Goal: Task Accomplishment & Management: Manage account settings

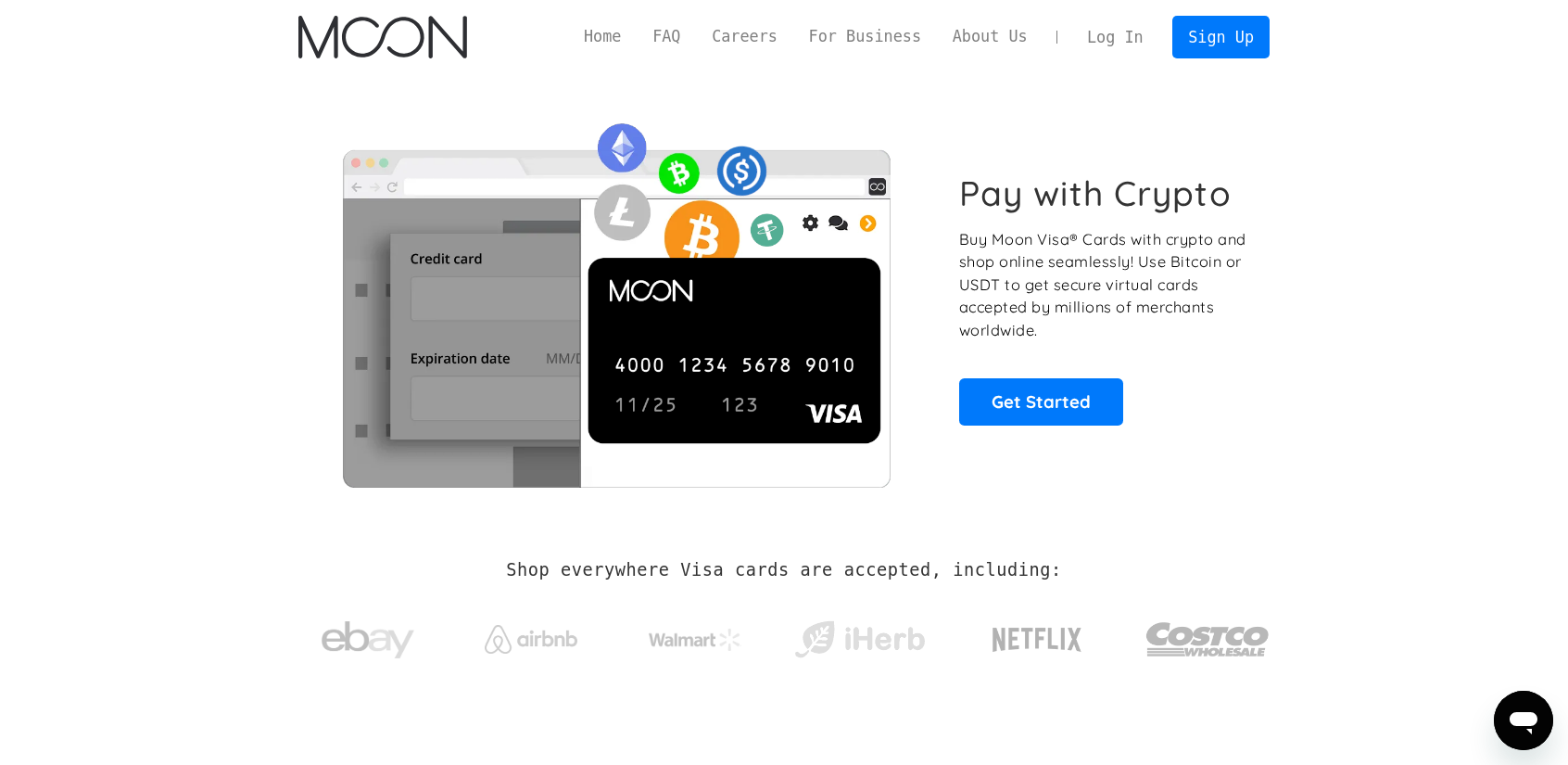
click at [1136, 39] on link "Log In" at bounding box center [1115, 37] width 87 height 41
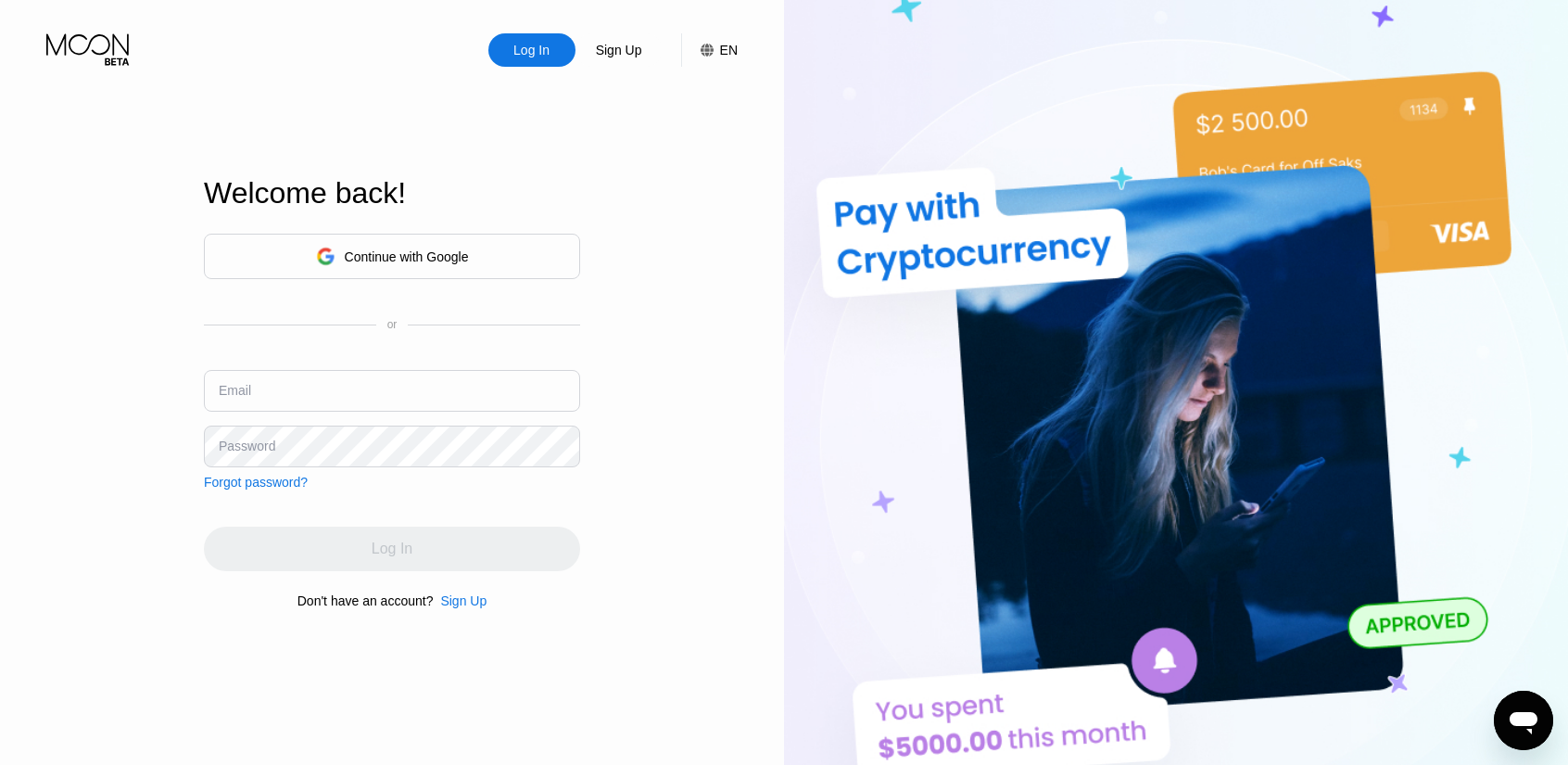
click at [336, 392] on input "text" at bounding box center [392, 390] width 376 height 42
type input "[PERSON_NAME]"
click at [337, 262] on div "Continue with Google" at bounding box center [393, 256] width 153 height 29
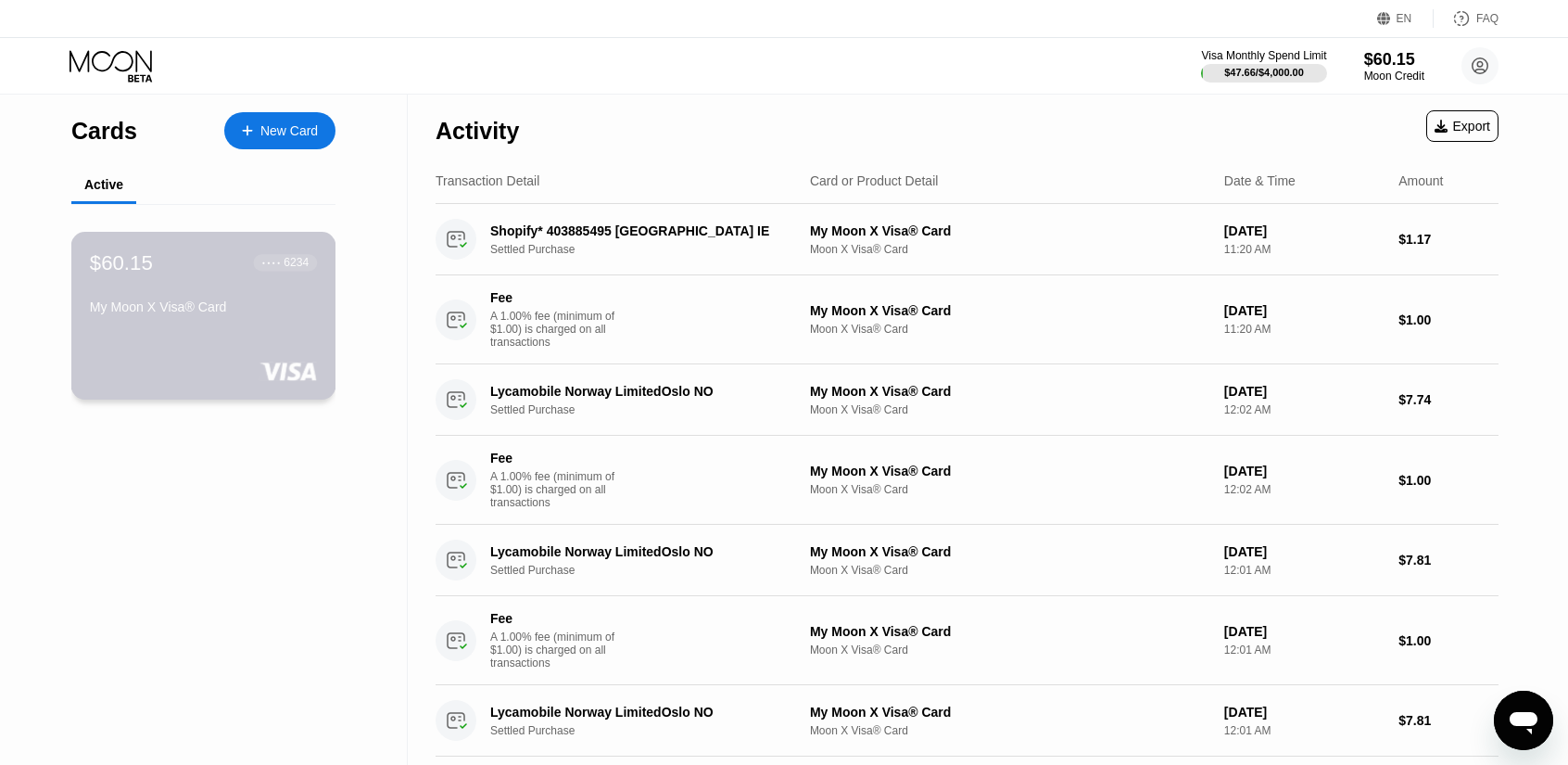
click at [248, 309] on div "My Moon X Visa® Card" at bounding box center [204, 307] width 227 height 15
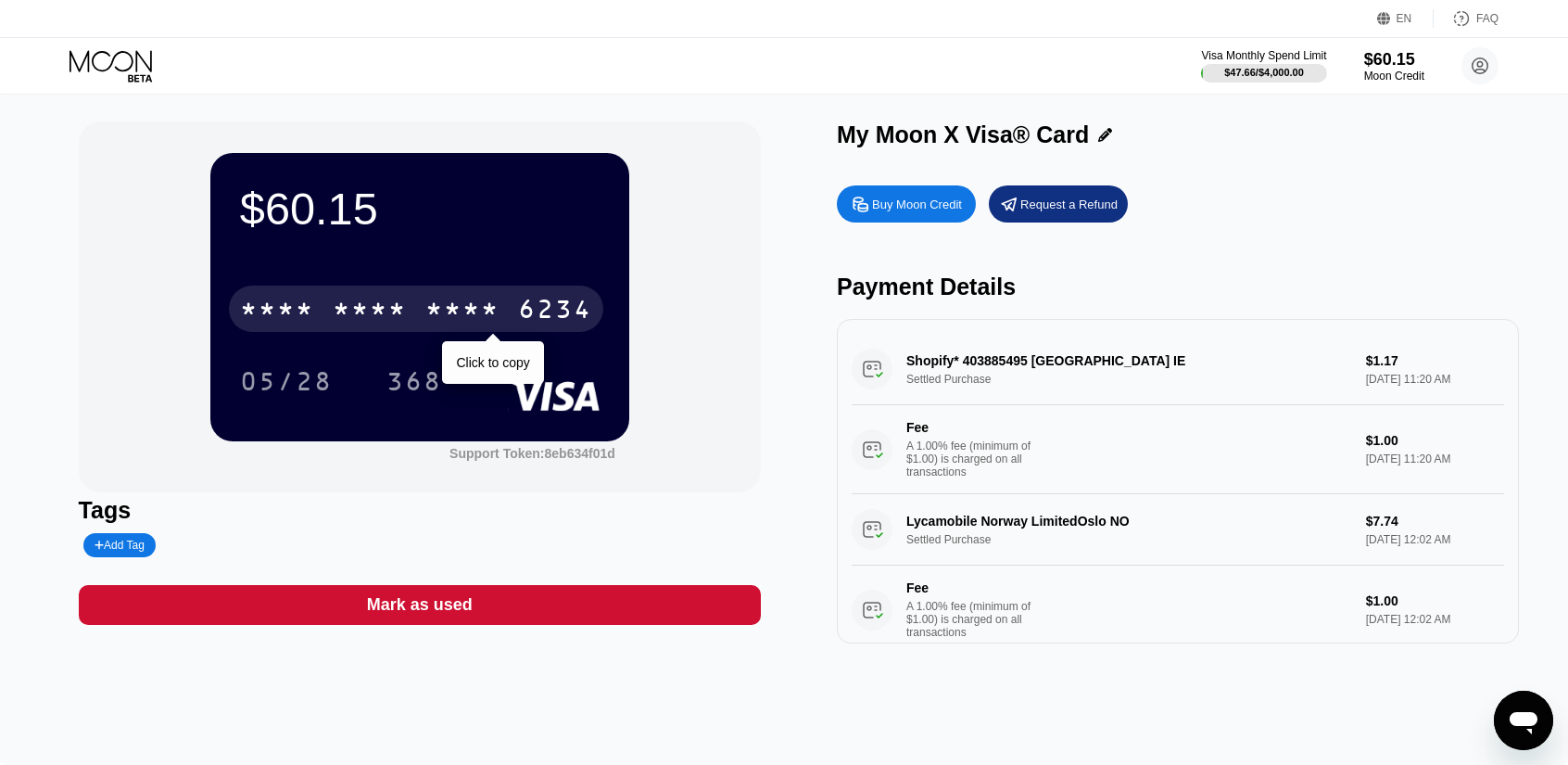
click at [436, 295] on div "* * * * * * * * * * * * 6234" at bounding box center [416, 309] width 374 height 47
click at [454, 309] on div "2377" at bounding box center [462, 312] width 74 height 30
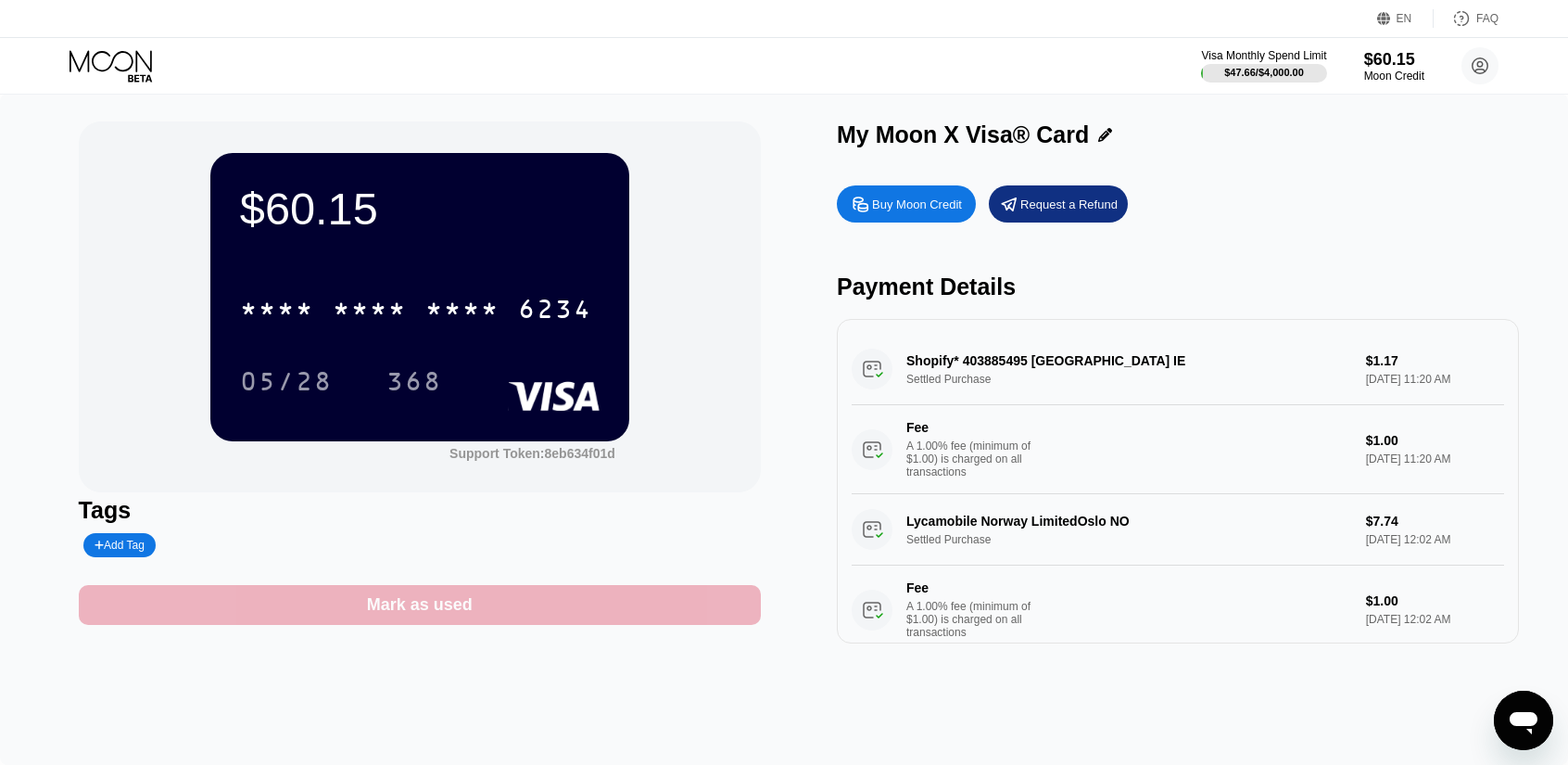
click at [439, 611] on div "Mark as used" at bounding box center [420, 604] width 106 height 21
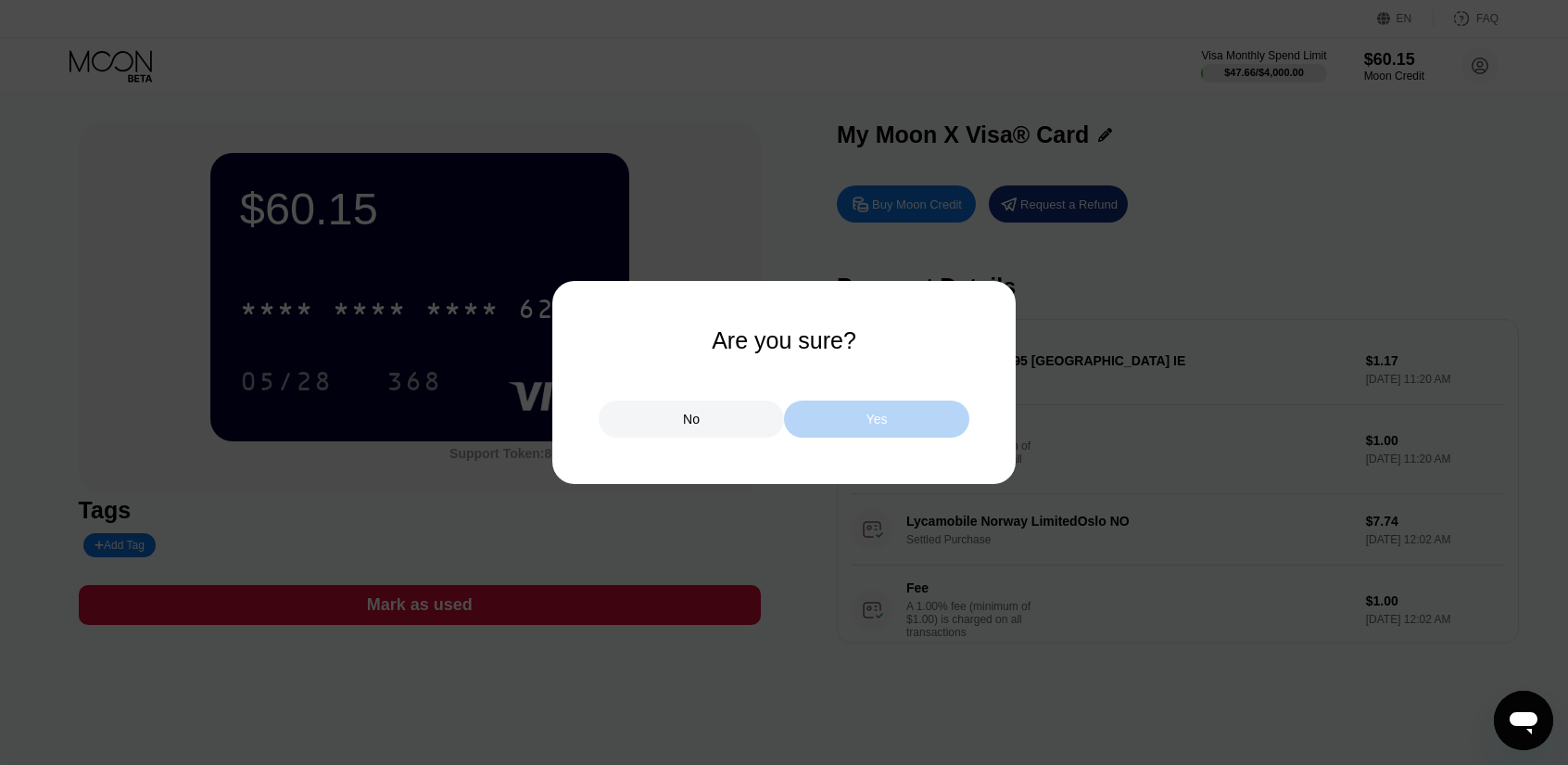
click at [884, 420] on div "Yes" at bounding box center [877, 419] width 21 height 17
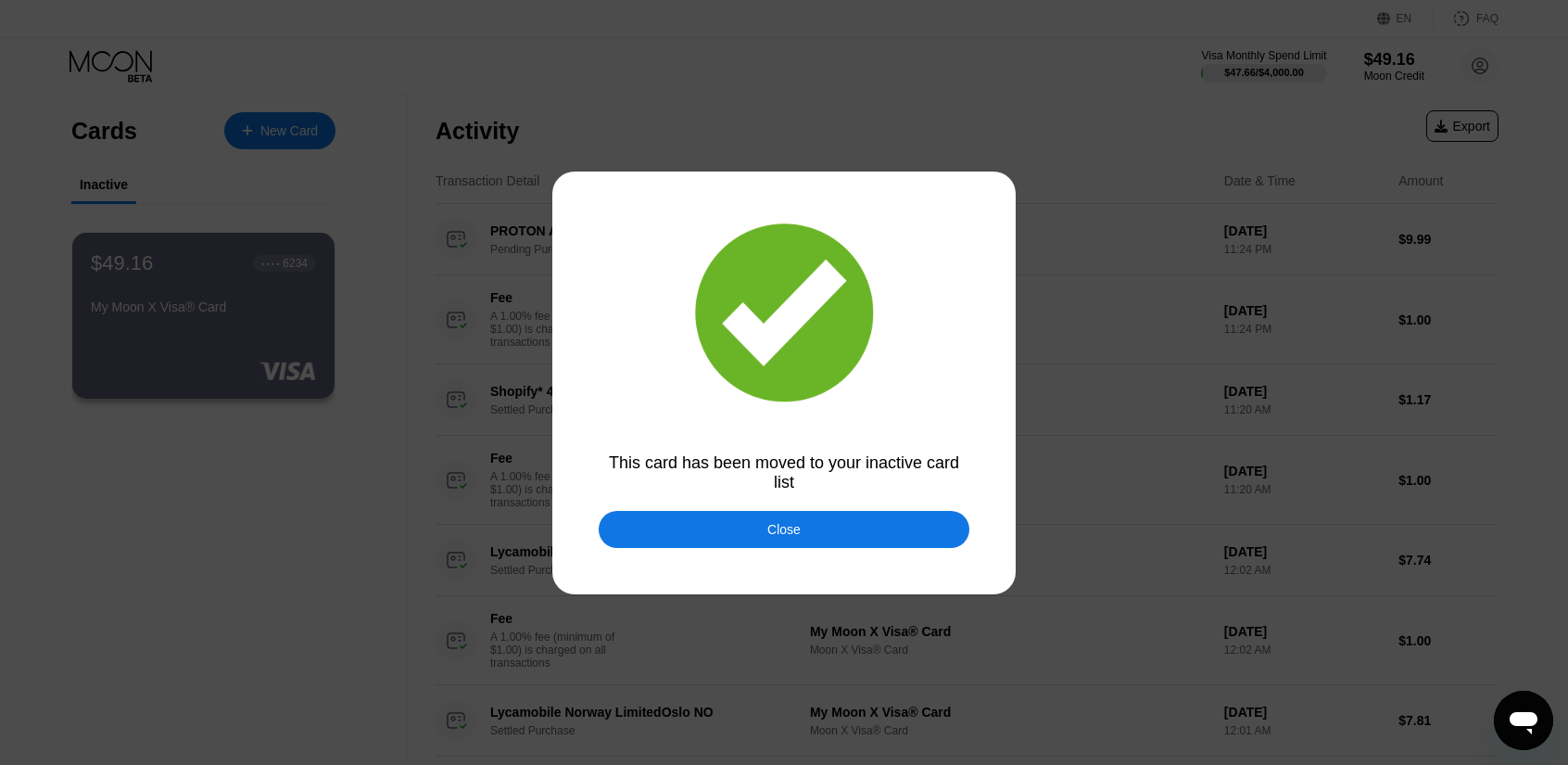
click at [794, 537] on div "Close" at bounding box center [784, 530] width 34 height 15
